Goal: Navigation & Orientation: Understand site structure

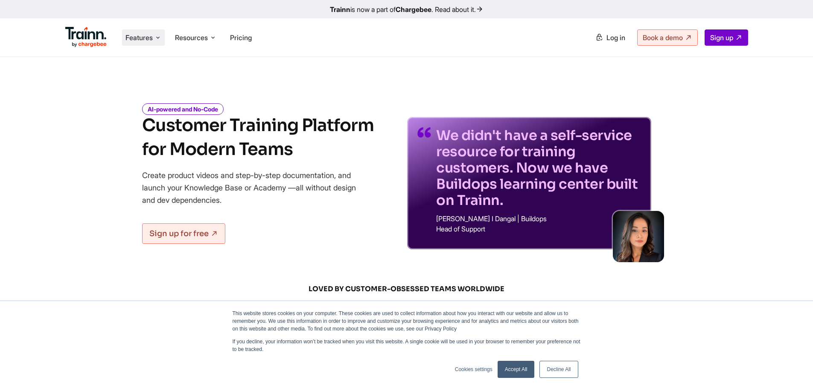
click at [155, 37] on icon at bounding box center [157, 37] width 7 height 9
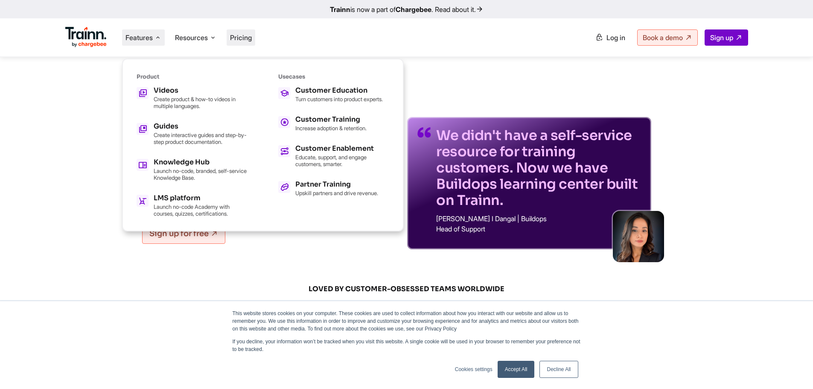
click at [249, 40] on span "Pricing" at bounding box center [241, 37] width 22 height 9
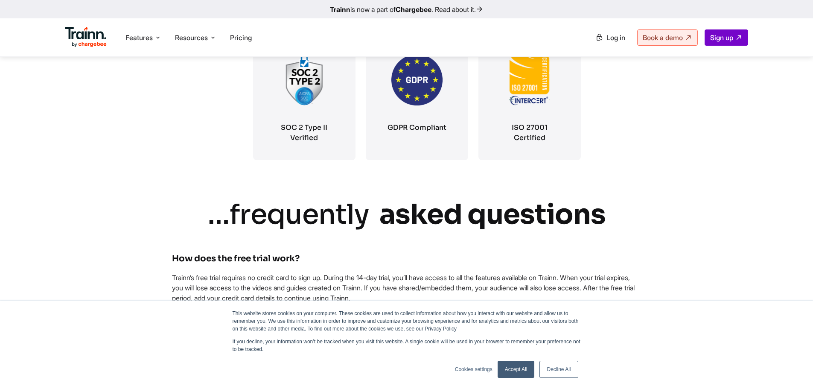
scroll to position [1621, 0]
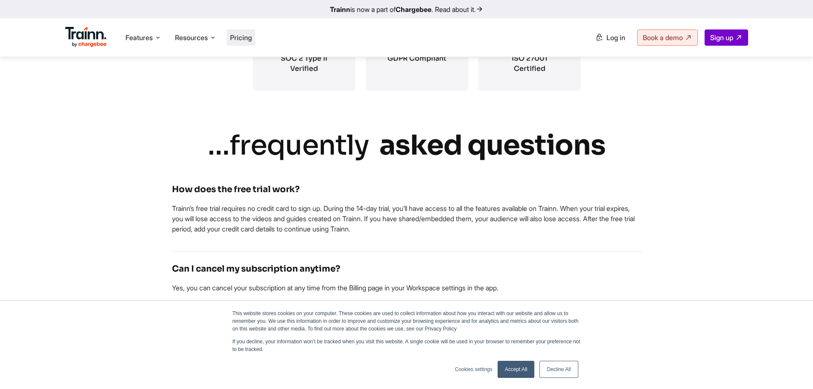
click at [244, 34] on span "Pricing" at bounding box center [241, 37] width 22 height 9
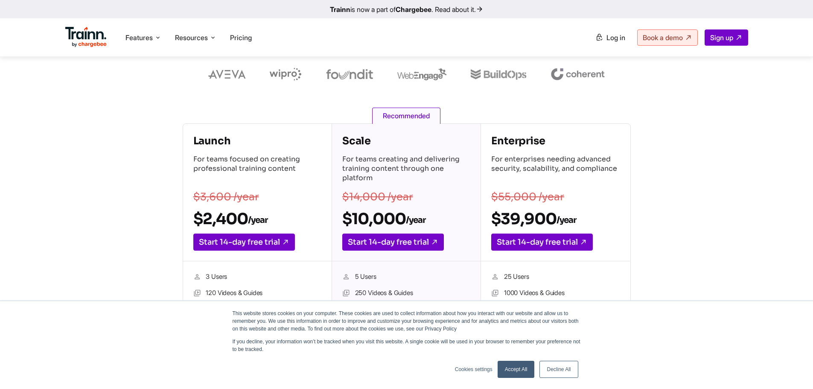
scroll to position [43, 0]
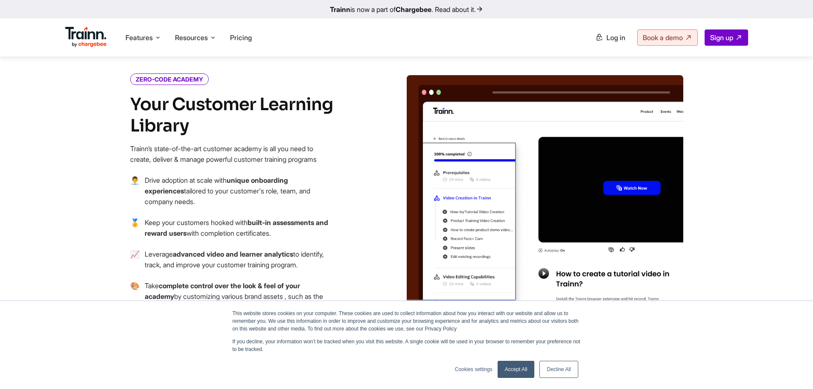
scroll to position [1109, 0]
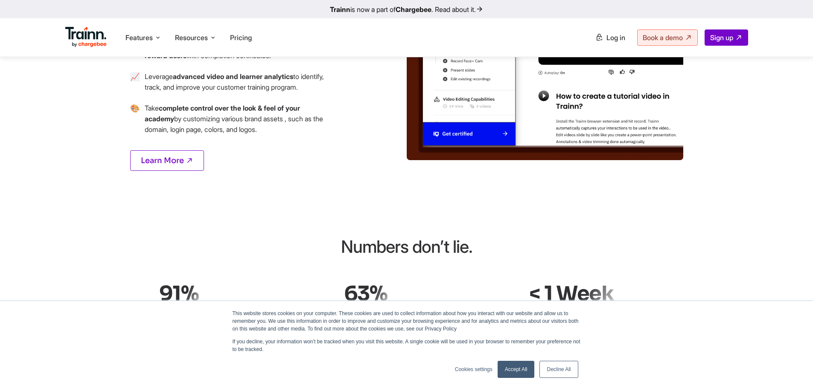
click at [511, 372] on link "Accept All" at bounding box center [515, 368] width 37 height 17
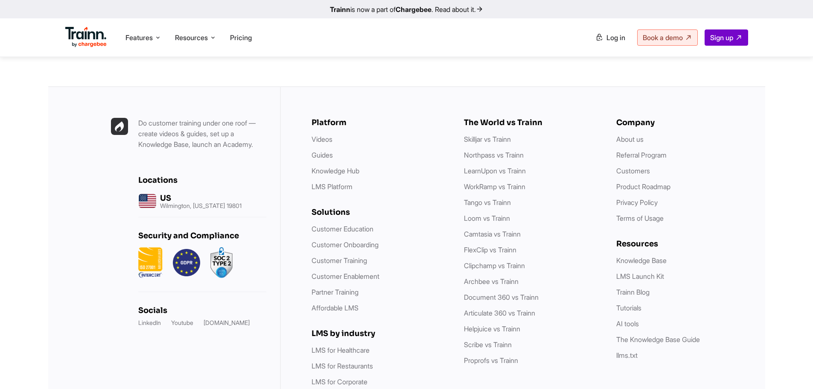
scroll to position [2396, 0]
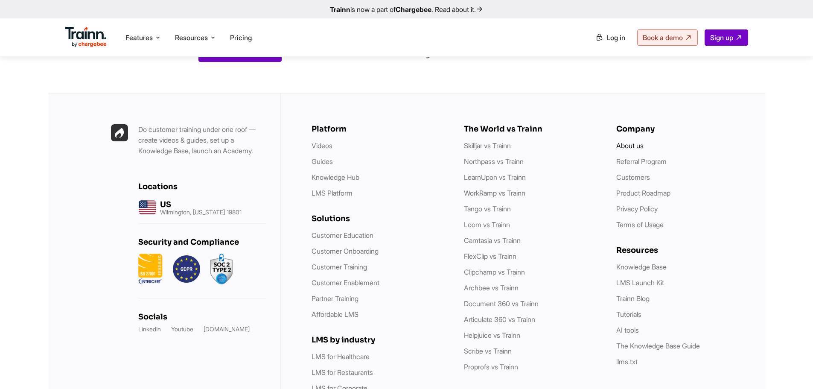
click at [626, 148] on link "About us" at bounding box center [629, 145] width 27 height 9
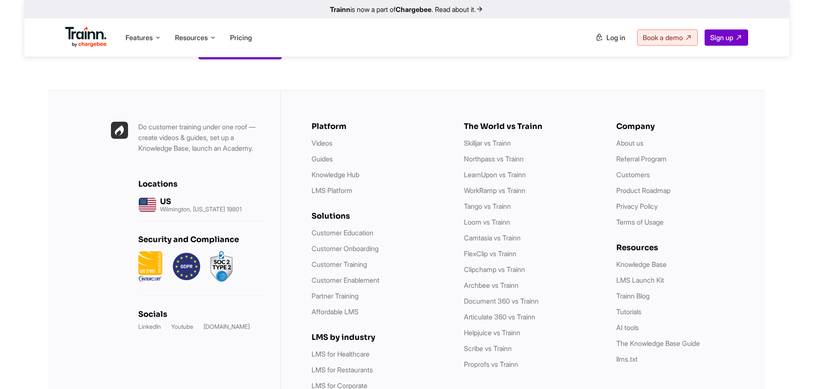
scroll to position [3378, 0]
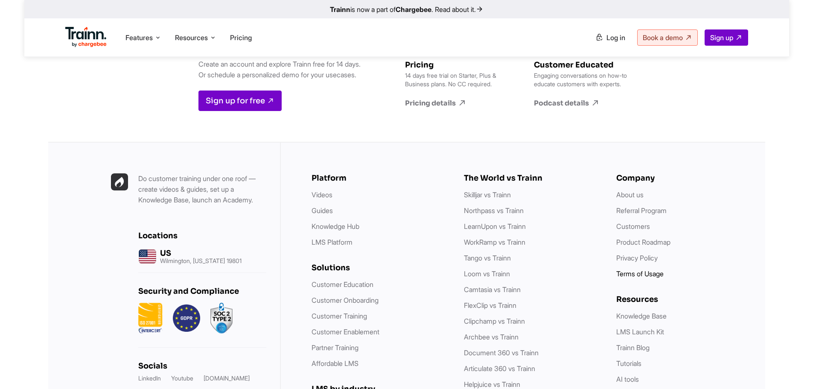
click at [632, 269] on link "Terms of Usage" at bounding box center [639, 273] width 47 height 9
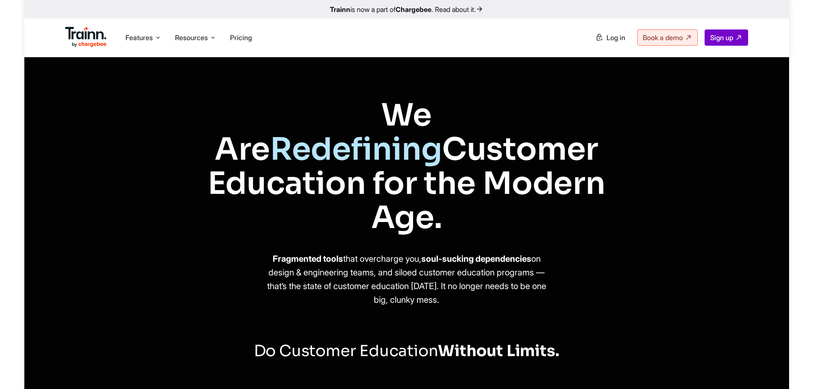
scroll to position [3378, 0]
